Goal: Task Accomplishment & Management: Use online tool/utility

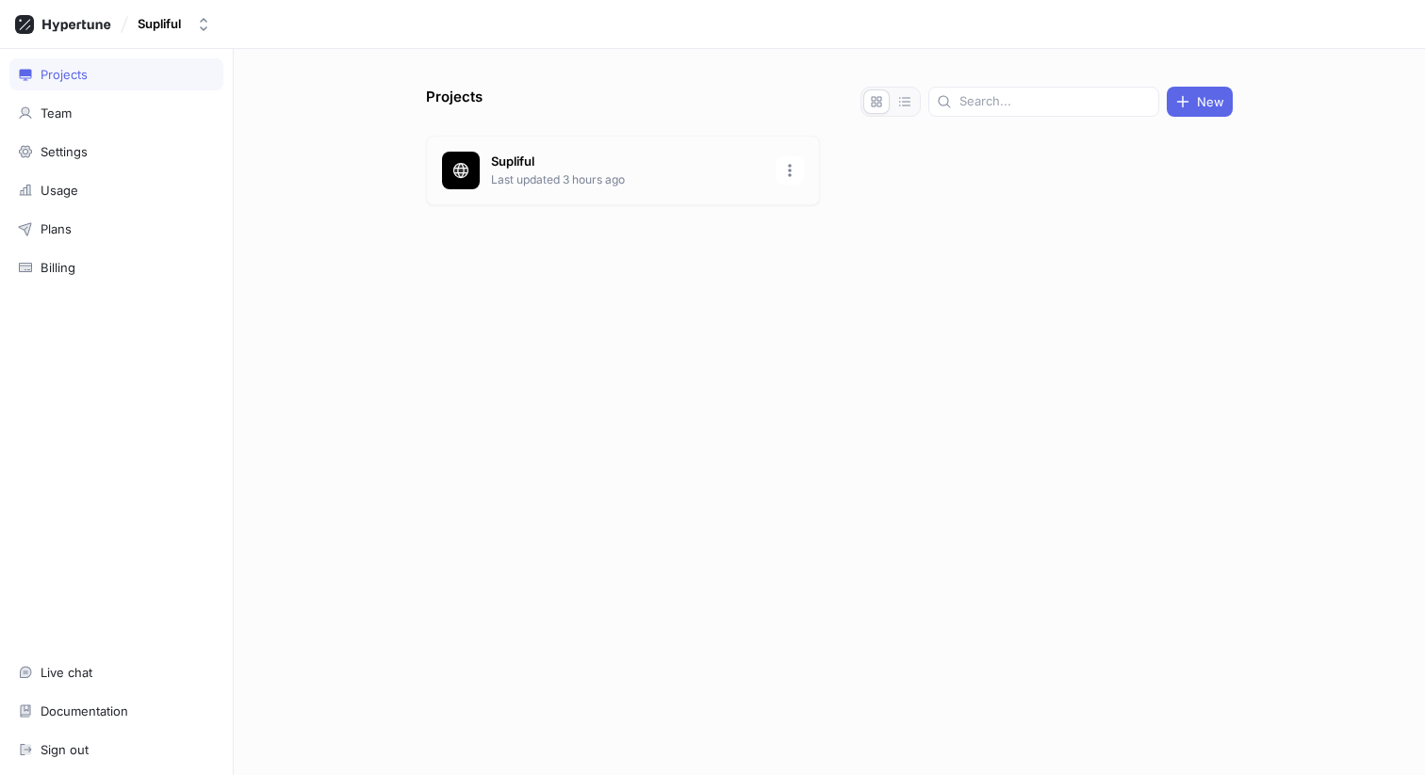
click at [568, 168] on p "Supliful" at bounding box center [627, 162] width 273 height 19
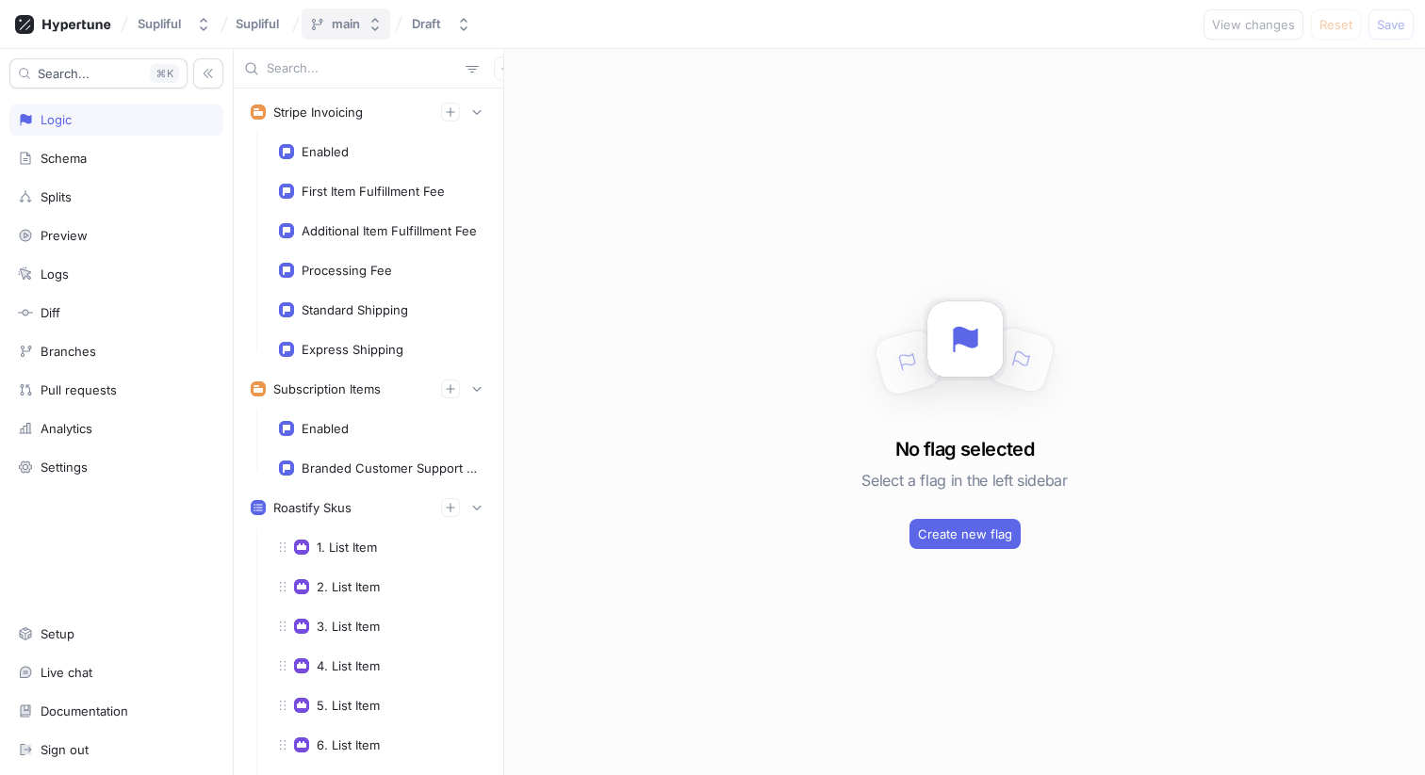
click at [377, 29] on icon "button" at bounding box center [375, 24] width 8 height 13
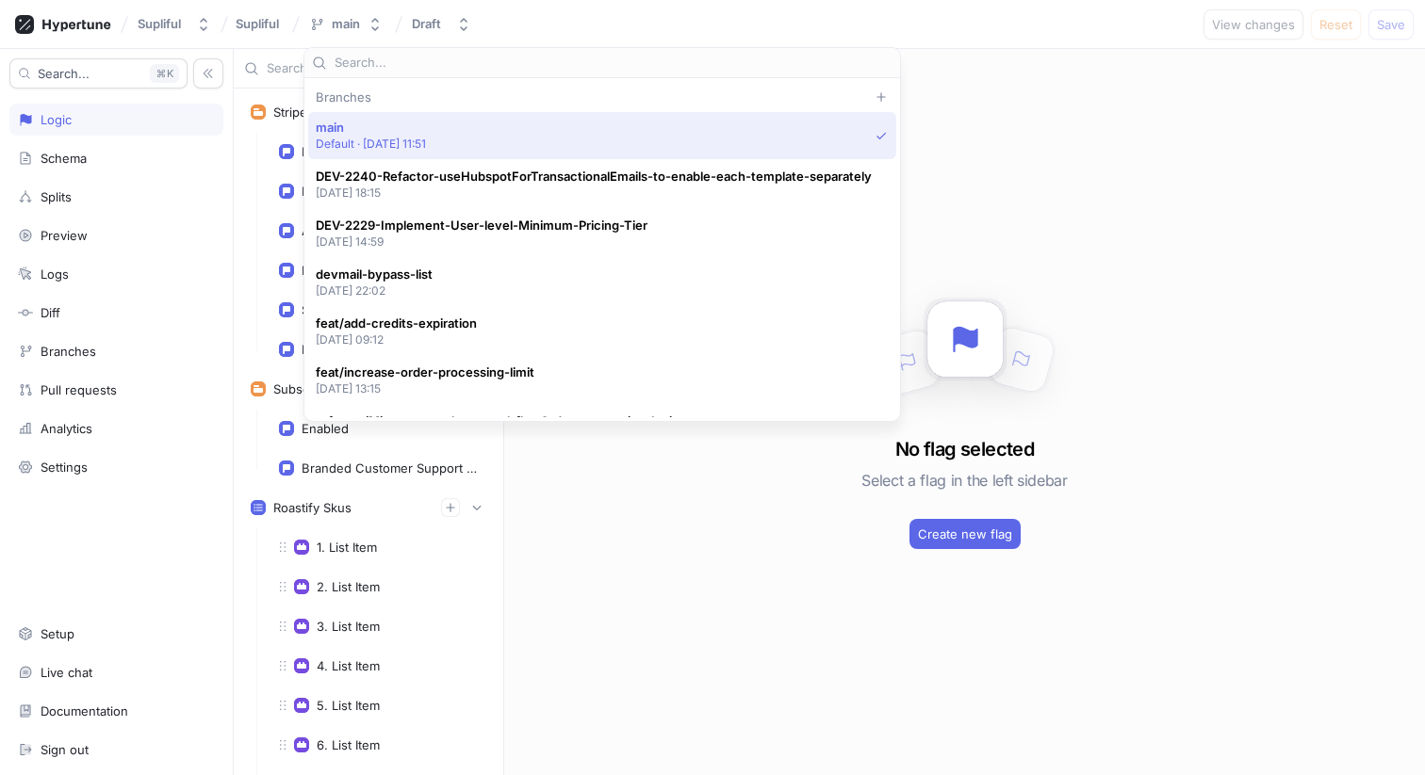
click at [350, 94] on div "Branches" at bounding box center [602, 97] width 588 height 15
click at [377, 74] on div at bounding box center [601, 63] width 595 height 30
click at [399, 64] on input "text" at bounding box center [613, 63] width 558 height 19
click at [875, 92] on icon at bounding box center [880, 96] width 11 height 11
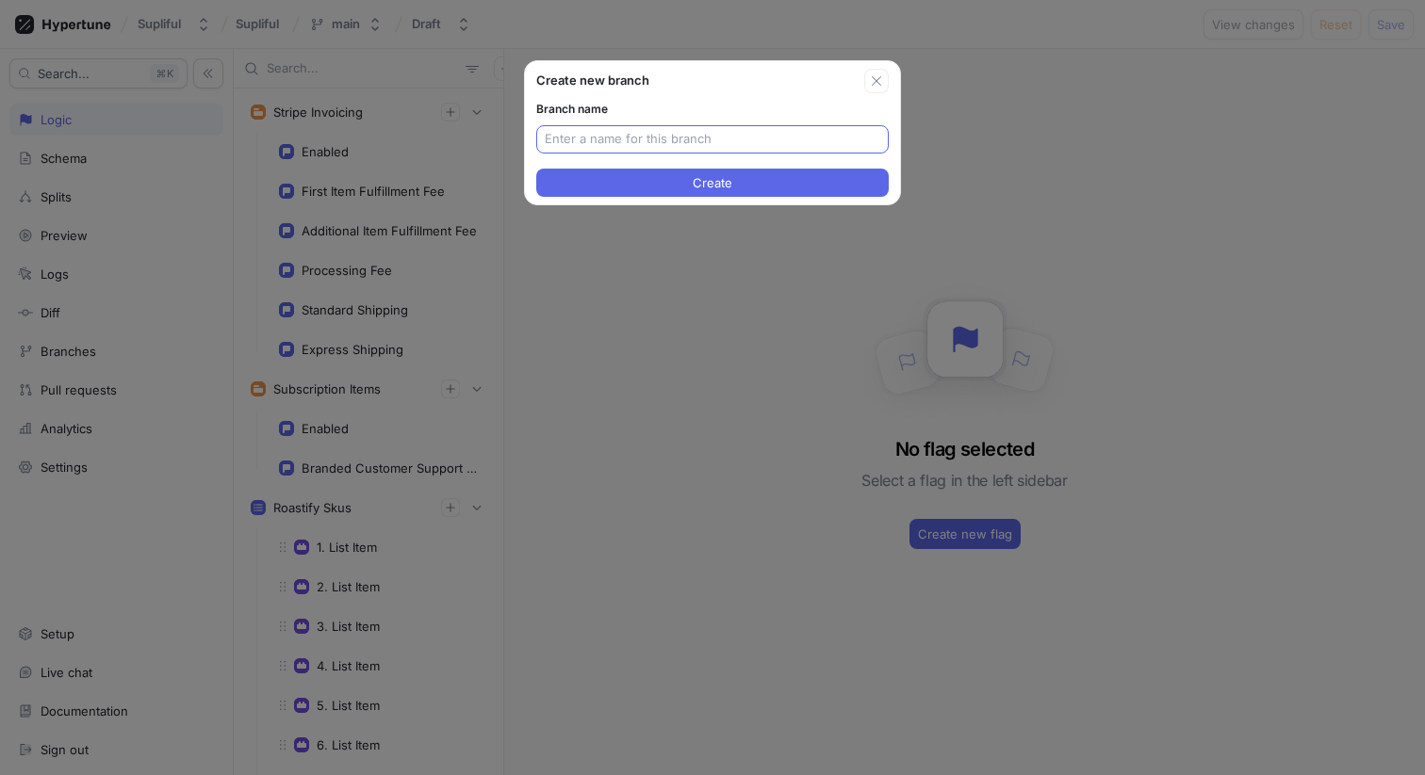
click at [644, 138] on input "text" at bounding box center [712, 139] width 335 height 19
type input "DEV-2274-corn-job-manager"
click at [742, 180] on button "Create" at bounding box center [712, 183] width 352 height 28
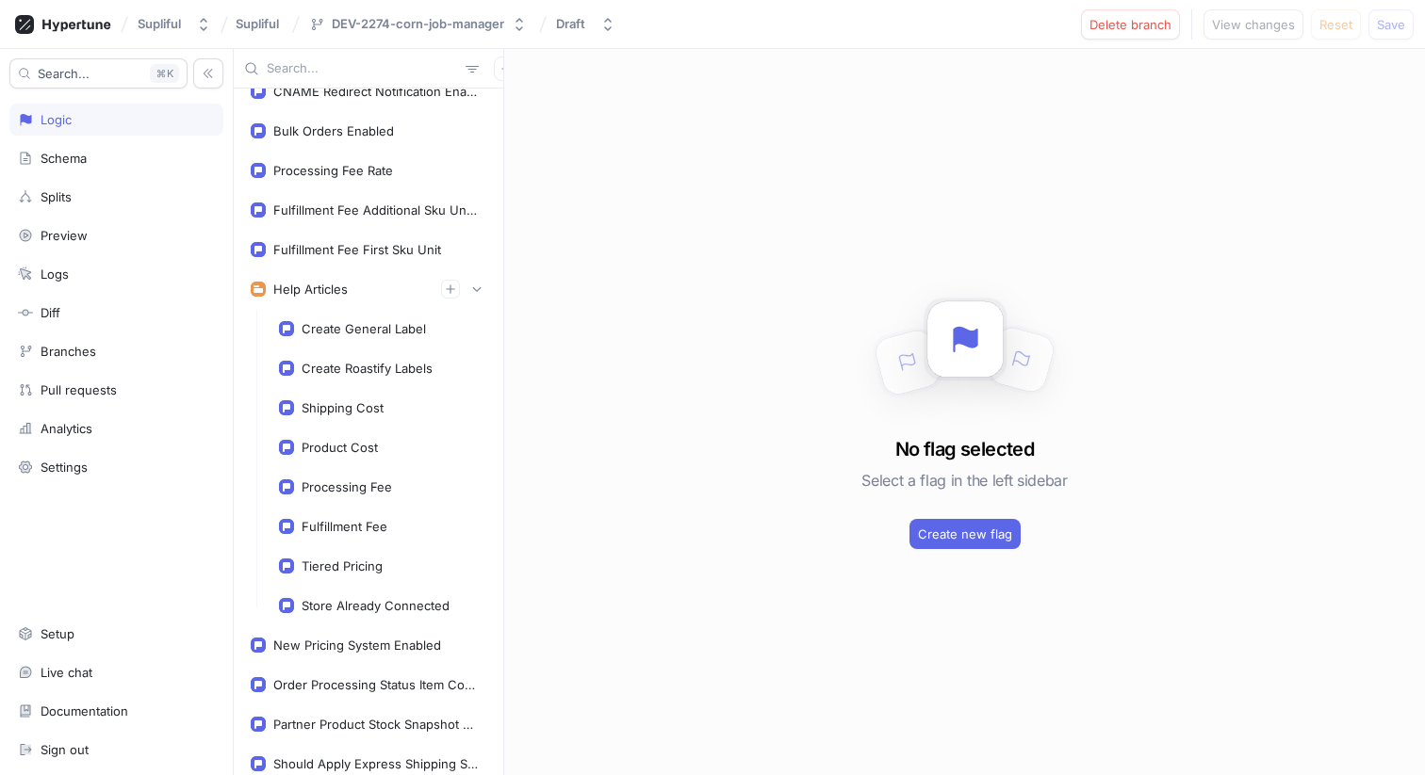
scroll to position [2687, 0]
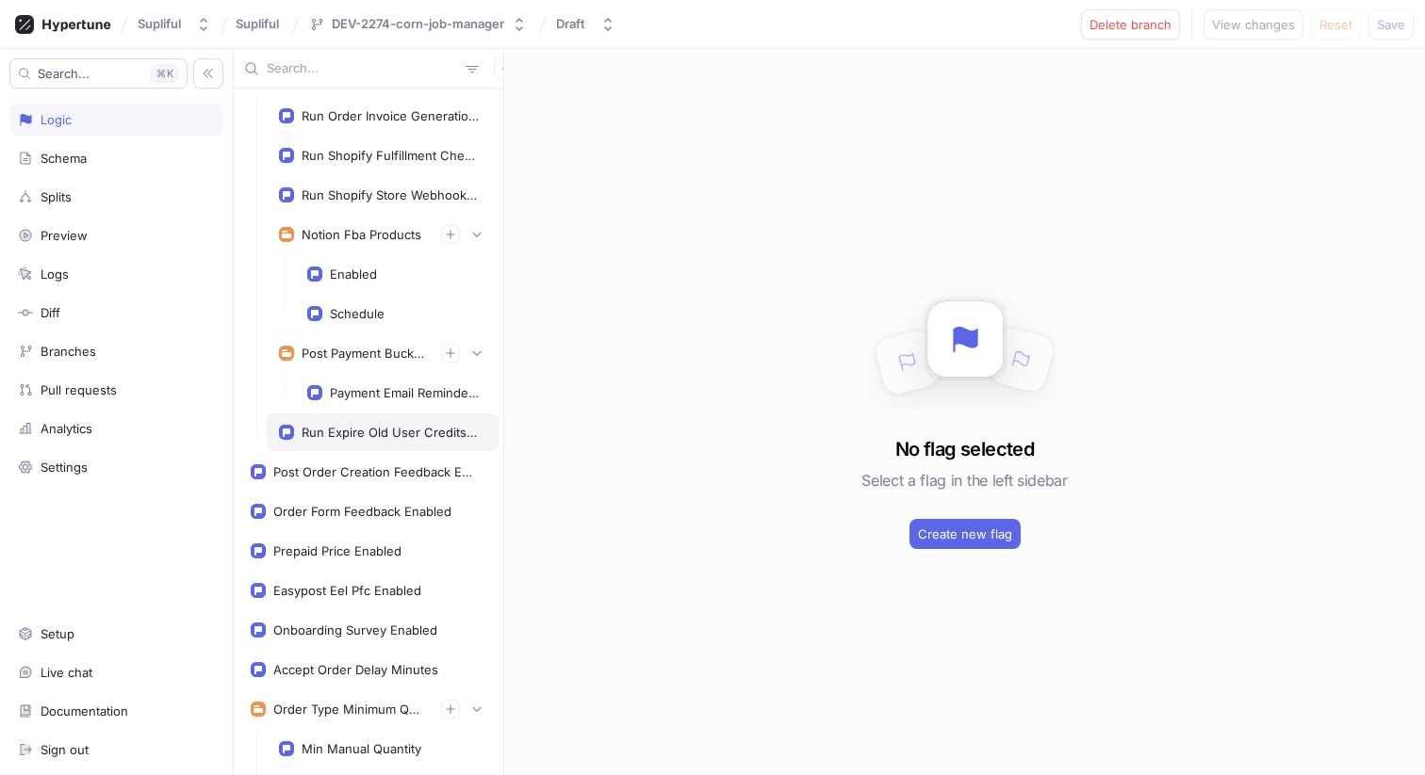
click at [376, 428] on div "Run Expire Old User Credits Cron" at bounding box center [389, 432] width 177 height 15
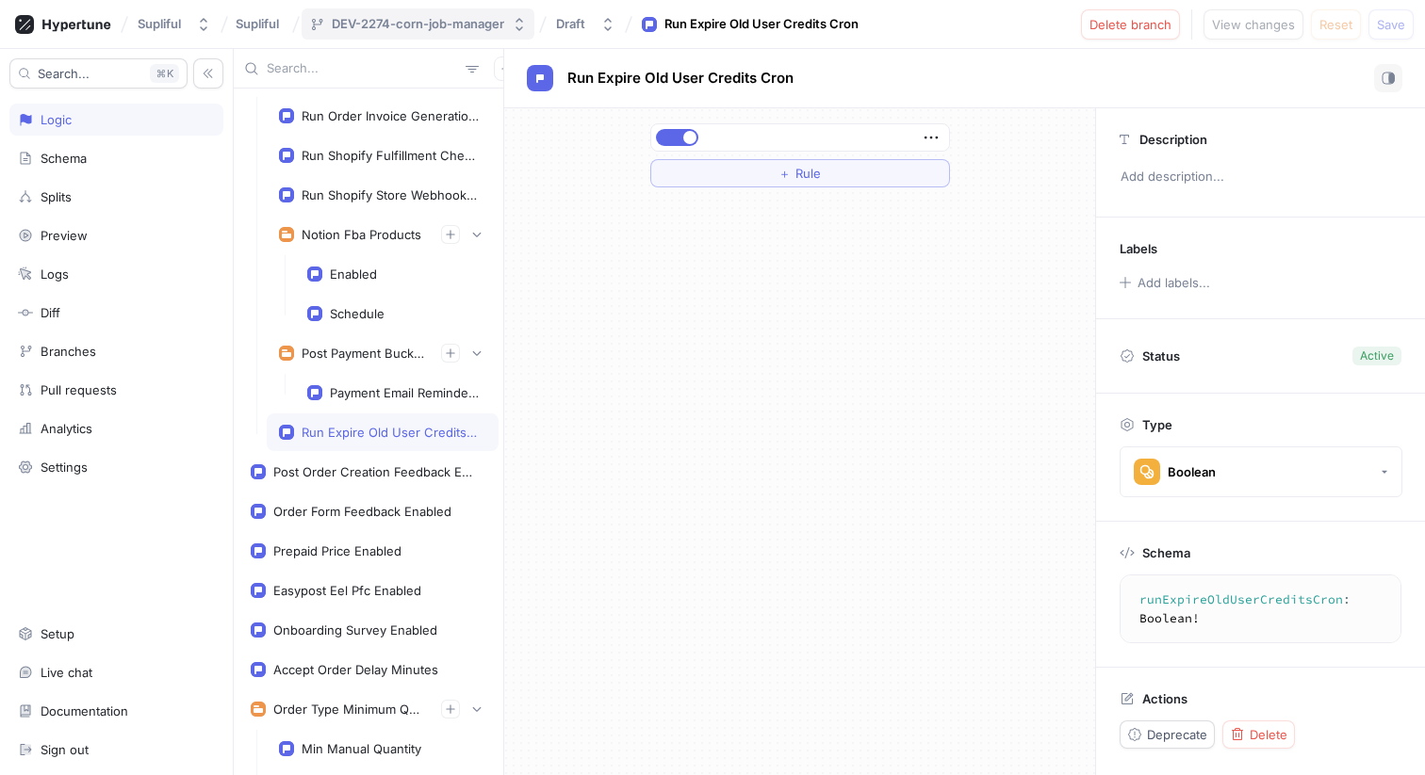
click at [478, 9] on button "DEV-2274-corn-job-manager" at bounding box center [417, 23] width 233 height 31
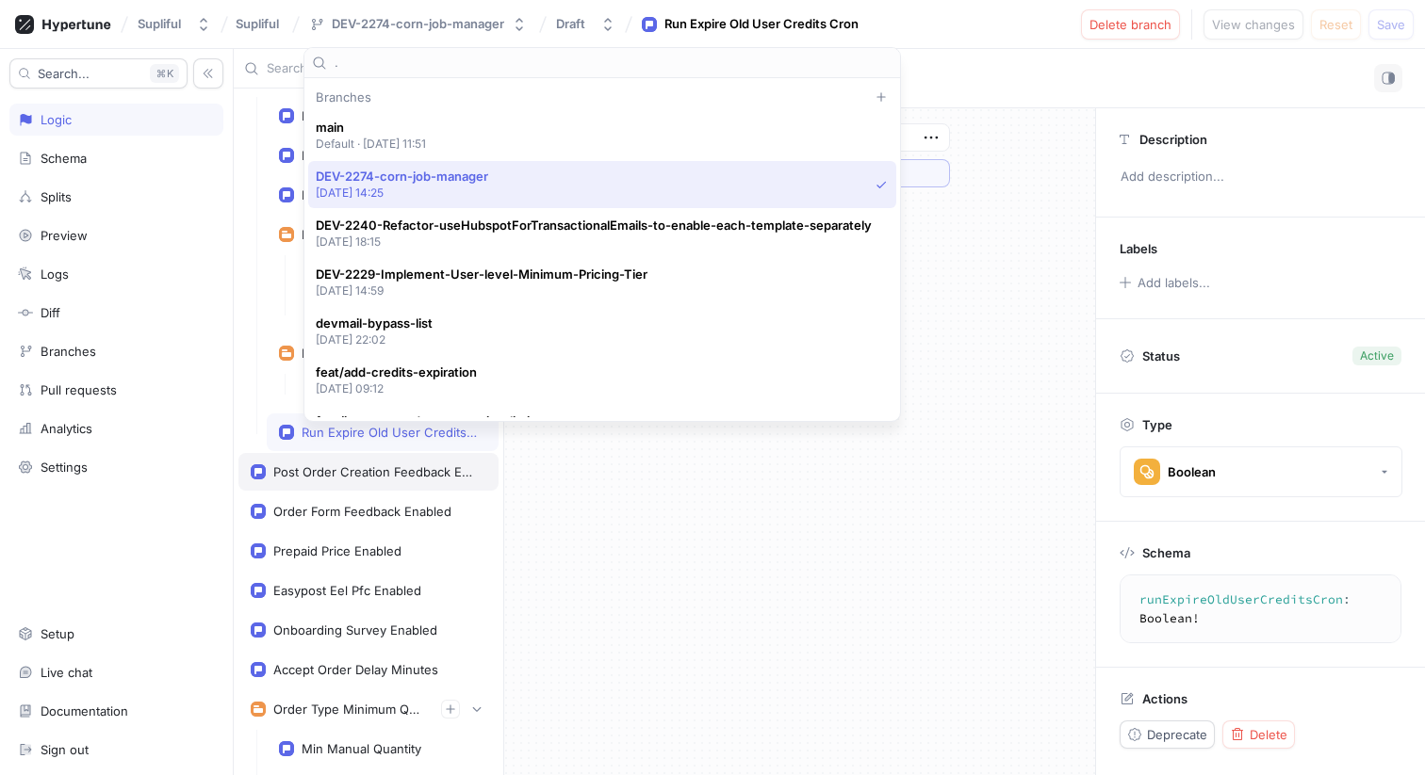
type input "."
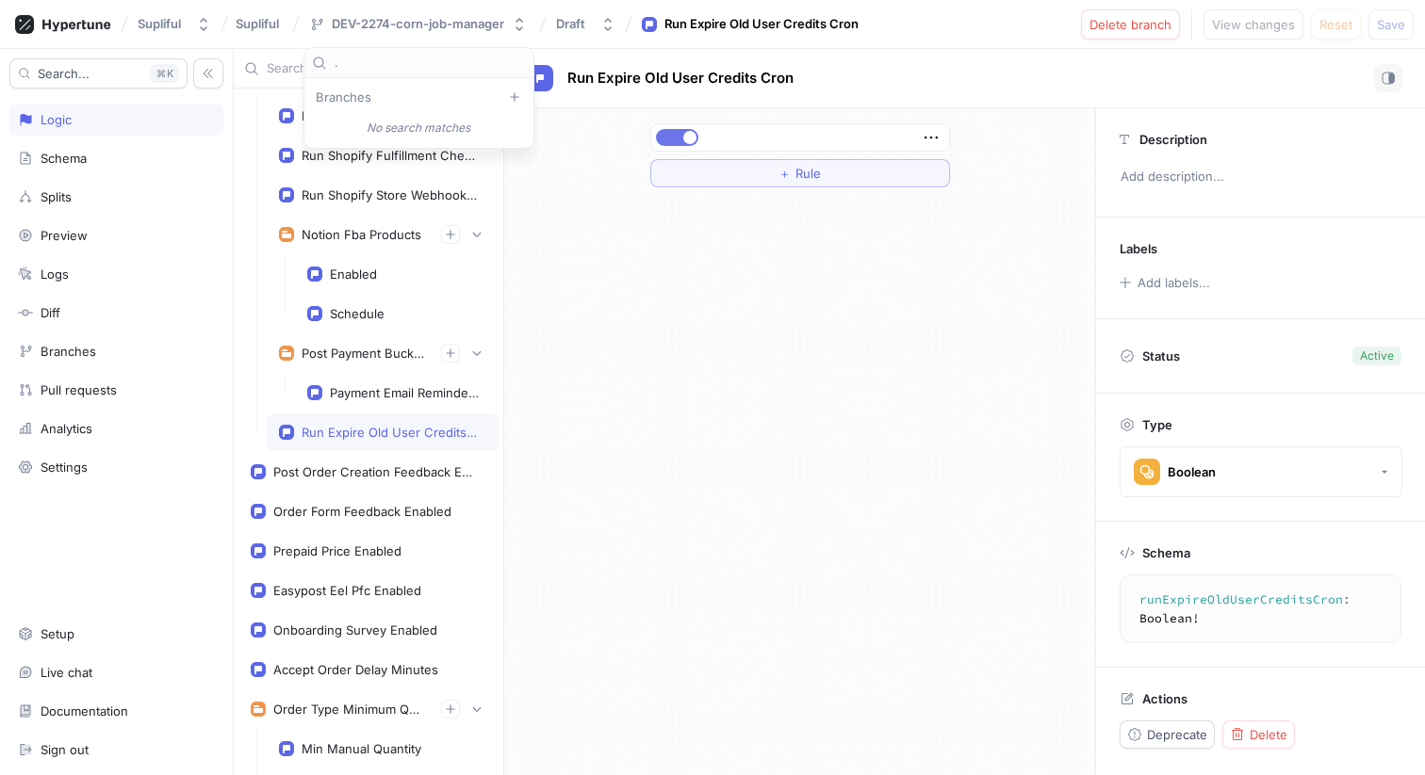
click at [673, 133] on button "button" at bounding box center [677, 137] width 42 height 17
click at [1381, 23] on span "Save" at bounding box center [1390, 24] width 28 height 11
click at [669, 139] on span "button" at bounding box center [664, 137] width 13 height 13
click at [1388, 19] on span "Save" at bounding box center [1390, 24] width 28 height 11
